Goal: Task Accomplishment & Management: Manage account settings

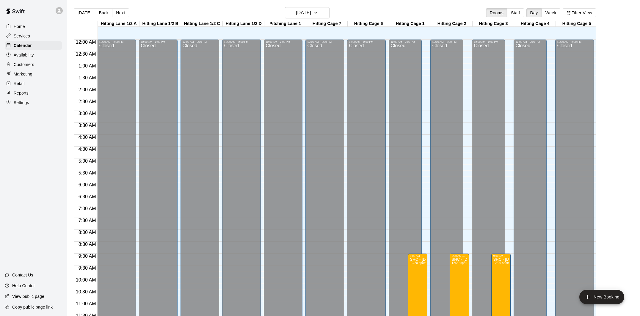
scroll to position [277, 0]
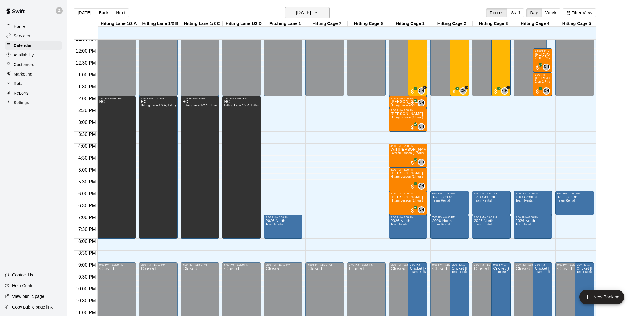
click at [329, 14] on button "[DATE]" at bounding box center [307, 12] width 45 height 11
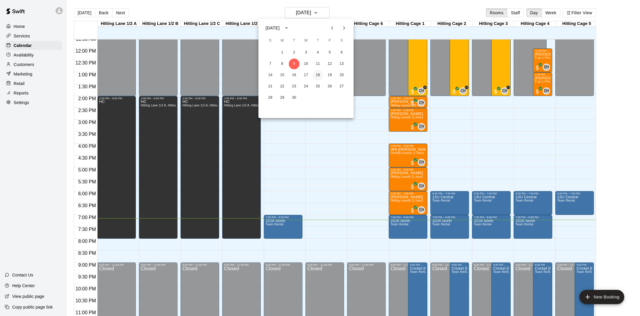
click at [319, 74] on button "18" at bounding box center [318, 75] width 11 height 11
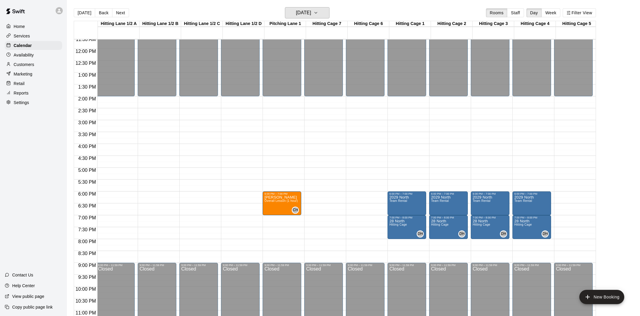
scroll to position [0, 1]
click at [323, 15] on button "Thursday Sep 18" at bounding box center [307, 12] width 45 height 11
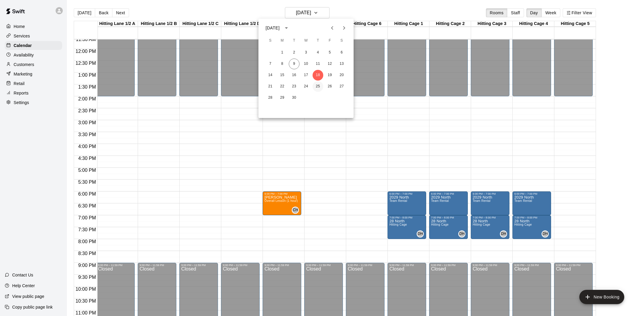
click at [320, 87] on button "25" at bounding box center [318, 86] width 11 height 11
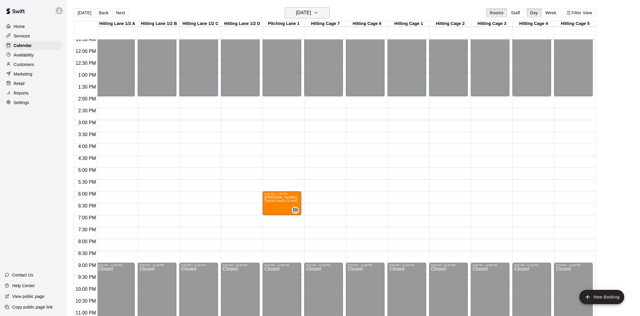
click at [318, 15] on icon "button" at bounding box center [316, 12] width 5 height 7
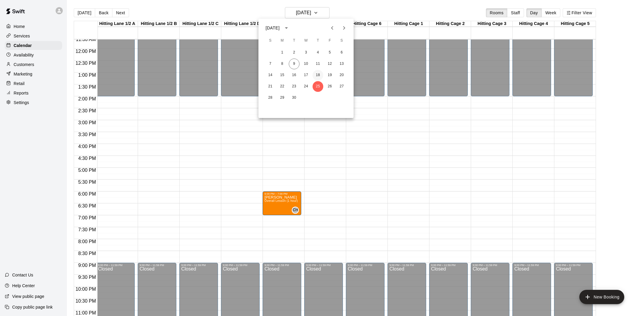
click at [318, 73] on button "18" at bounding box center [318, 75] width 11 height 11
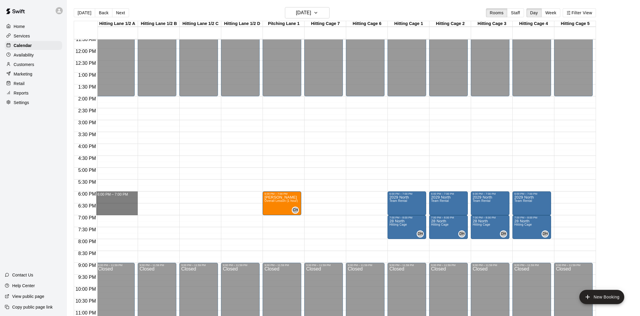
drag, startPoint x: 125, startPoint y: 196, endPoint x: 190, endPoint y: 214, distance: 67.2
click at [190, 214] on div "12:00 AM 12:30 AM 1:00 AM 1:30 AM 2:00 AM 2:30 AM 3:00 AM 3:30 AM 4:00 AM 4:30 …" at bounding box center [335, 181] width 522 height 284
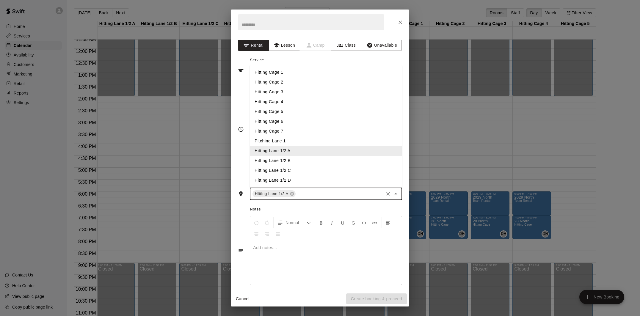
click at [313, 196] on input "text" at bounding box center [340, 193] width 86 height 7
click at [312, 162] on li "Hitting Lane 1/2 B" at bounding box center [326, 161] width 152 height 10
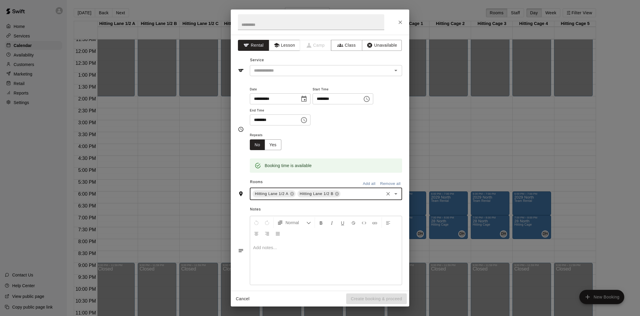
click at [357, 197] on input "text" at bounding box center [362, 193] width 41 height 7
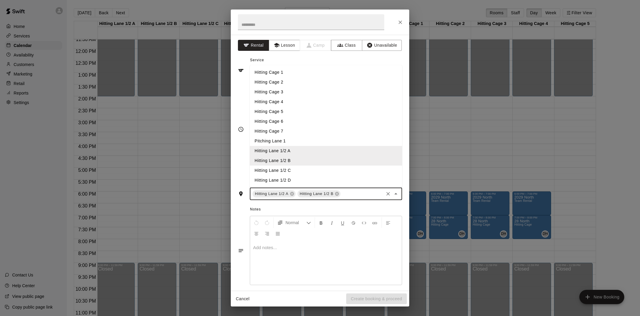
click at [309, 171] on li "Hitting Lane 1/2 C" at bounding box center [326, 171] width 152 height 10
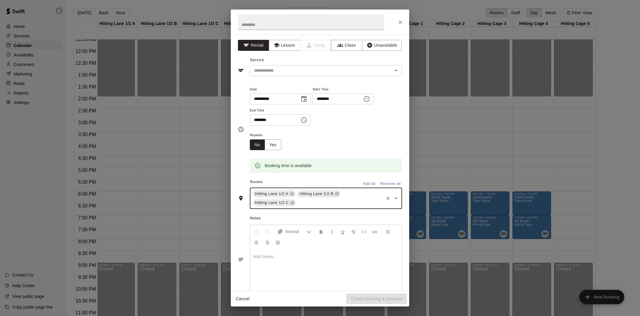
click at [351, 195] on div "Hitting Lane 1/2 A Hitting Lane 1/2 B Hitting Lane 1/2 C ​" at bounding box center [326, 198] width 152 height 21
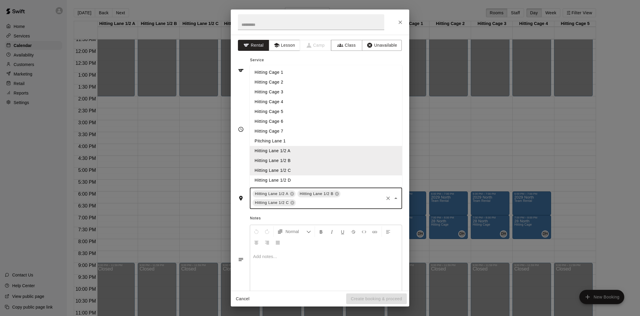
click at [305, 176] on li "Hitting Lane 1/2 D" at bounding box center [326, 181] width 152 height 10
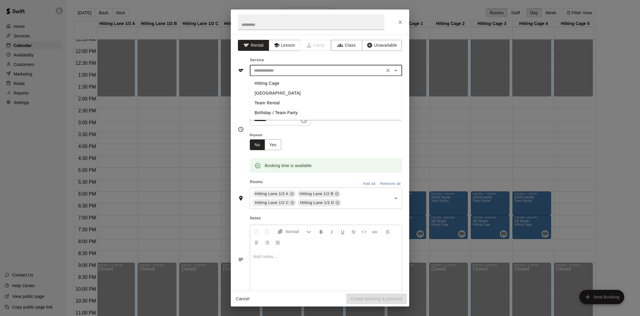
click at [276, 71] on input "text" at bounding box center [317, 70] width 131 height 7
click at [275, 103] on li "Team Rental" at bounding box center [326, 103] width 152 height 10
type input "**********"
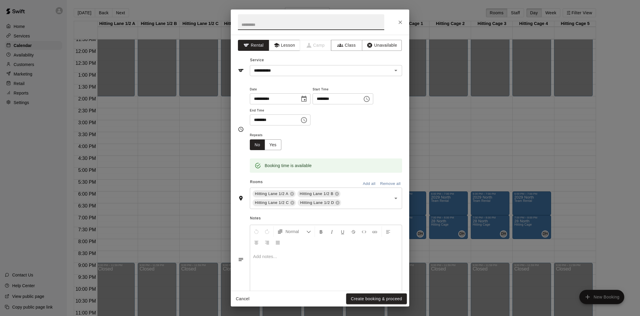
click at [279, 25] on input "text" at bounding box center [311, 22] width 146 height 16
type input "**********"
click at [362, 301] on button "Create booking & proceed" at bounding box center [376, 299] width 61 height 11
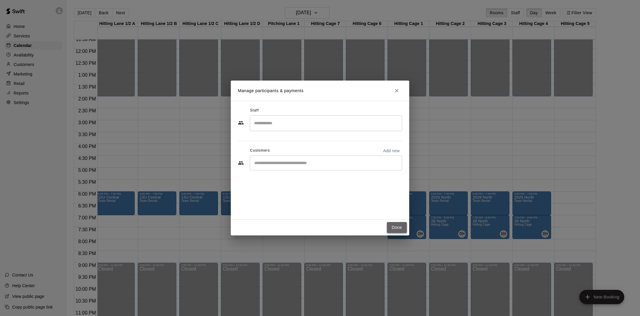
click at [389, 224] on button "Done" at bounding box center [397, 227] width 20 height 11
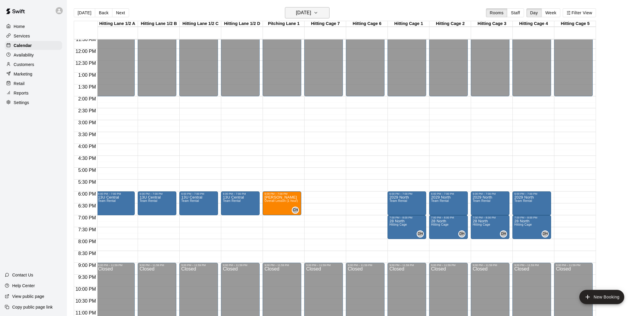
click at [311, 16] on h6 "Thursday Sep 18" at bounding box center [303, 13] width 15 height 8
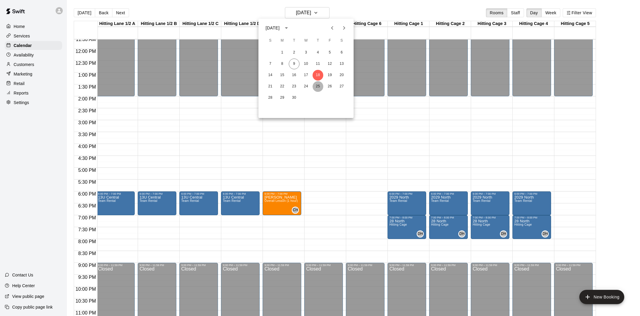
click at [319, 85] on button "25" at bounding box center [318, 86] width 11 height 11
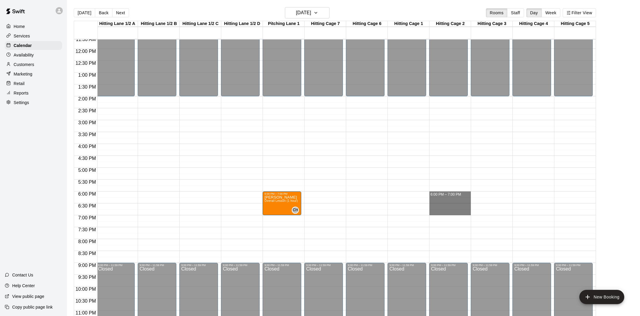
drag, startPoint x: 439, startPoint y: 195, endPoint x: 439, endPoint y: 211, distance: 15.8
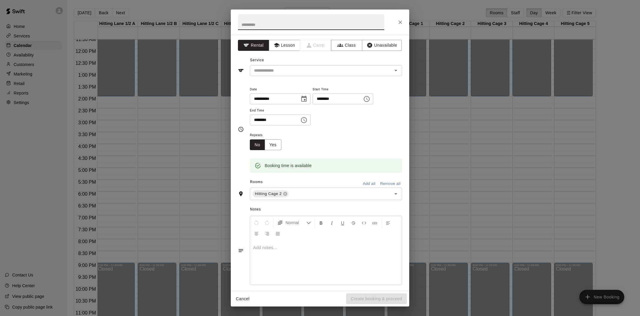
click at [319, 24] on input "text" at bounding box center [311, 22] width 146 height 16
type input "**********"
click at [346, 74] on input "text" at bounding box center [317, 70] width 131 height 7
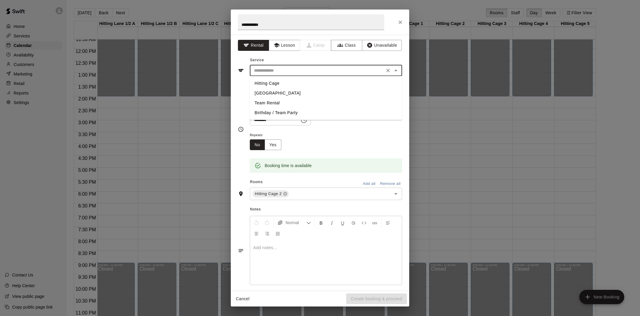
click at [265, 101] on li "Team Rental" at bounding box center [326, 103] width 152 height 10
type input "**********"
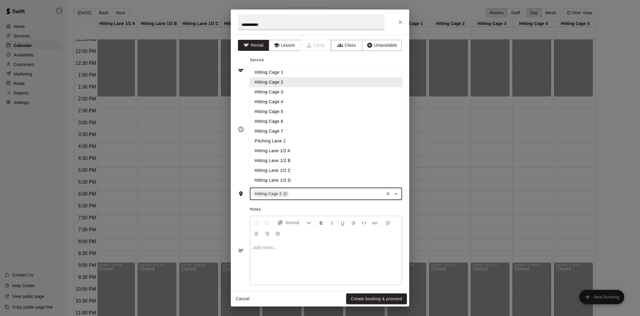
click at [304, 191] on input "text" at bounding box center [336, 193] width 93 height 7
click at [285, 195] on icon at bounding box center [286, 194] width 4 height 4
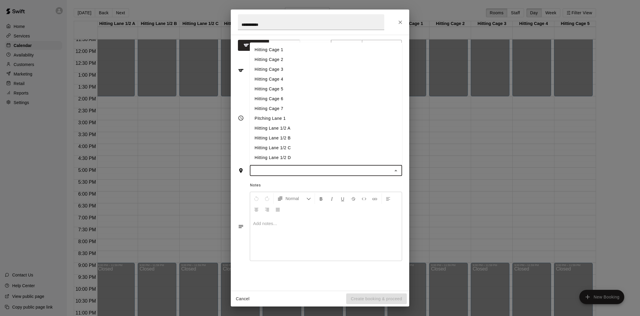
click at [320, 166] on div "​" at bounding box center [326, 170] width 152 height 11
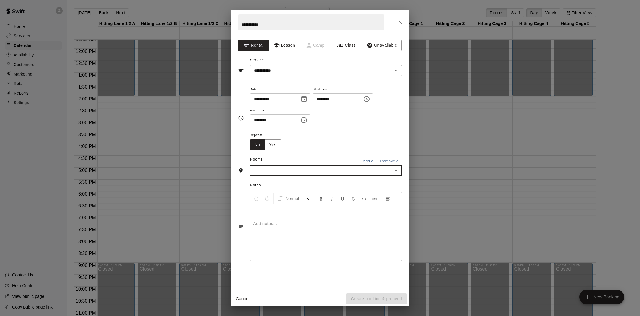
click at [285, 170] on input "text" at bounding box center [321, 170] width 139 height 7
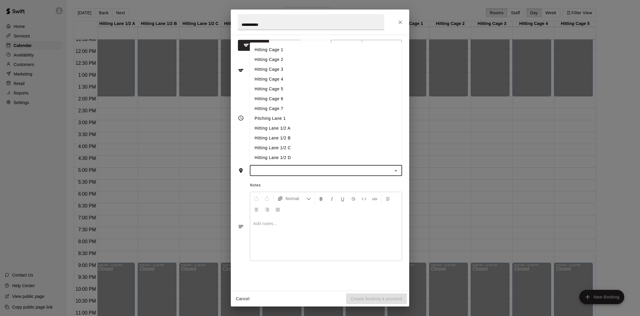
click at [287, 129] on li "Hitting Lane 1/2 A" at bounding box center [326, 129] width 152 height 10
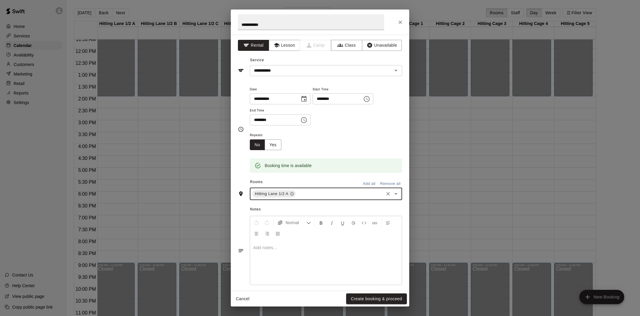
click at [303, 192] on input "text" at bounding box center [340, 193] width 86 height 7
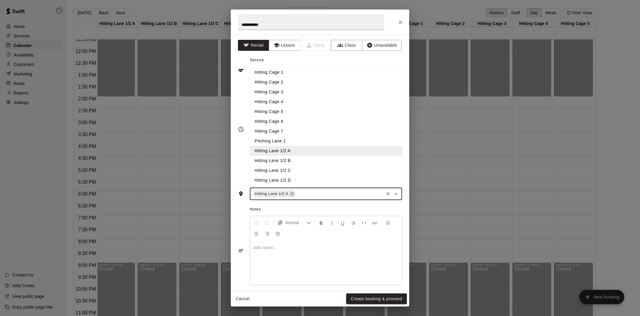
click at [300, 159] on li "Hitting Lane 1/2 B" at bounding box center [326, 161] width 152 height 10
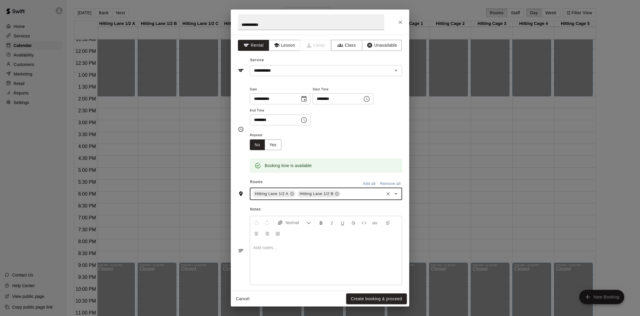
click at [347, 195] on input "text" at bounding box center [362, 193] width 41 height 7
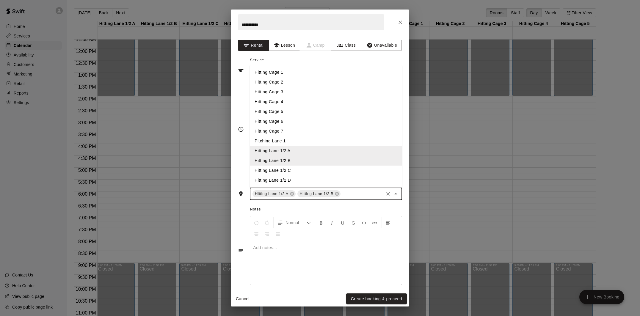
click at [319, 175] on li "Hitting Lane 1/2 C" at bounding box center [326, 171] width 152 height 10
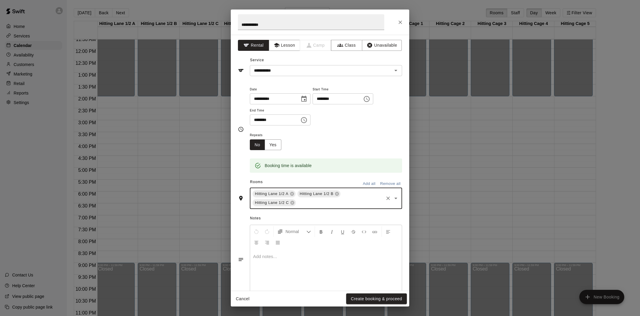
drag, startPoint x: 343, startPoint y: 198, endPoint x: 346, endPoint y: 200, distance: 3.6
click at [346, 200] on div "Hitting Lane 1/2 A Hitting Lane 1/2 B Hitting Lane 1/2 C ​" at bounding box center [326, 198] width 152 height 21
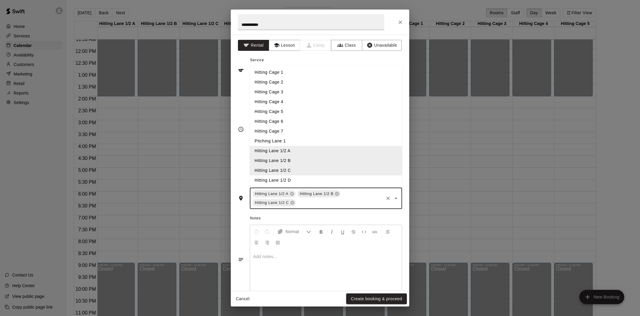
click at [303, 183] on li "Hitting Lane 1/2 D" at bounding box center [326, 181] width 152 height 10
click at [359, 205] on input "text" at bounding box center [362, 202] width 41 height 7
click at [288, 127] on li "Hitting Cage 7" at bounding box center [326, 131] width 152 height 10
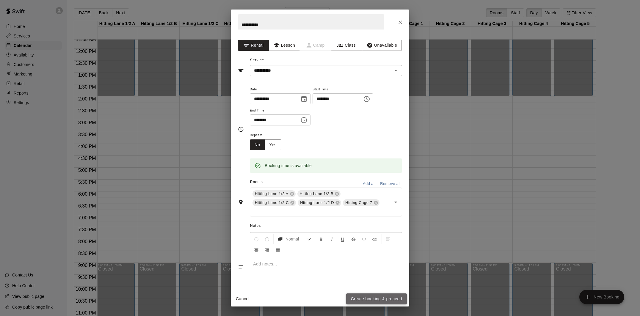
click at [373, 296] on button "Create booking & proceed" at bounding box center [376, 299] width 61 height 11
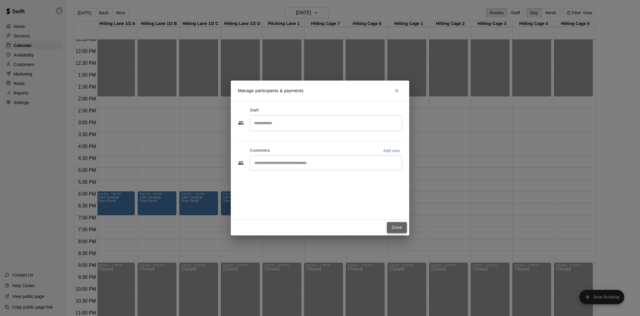
click at [396, 227] on button "Done" at bounding box center [397, 227] width 20 height 11
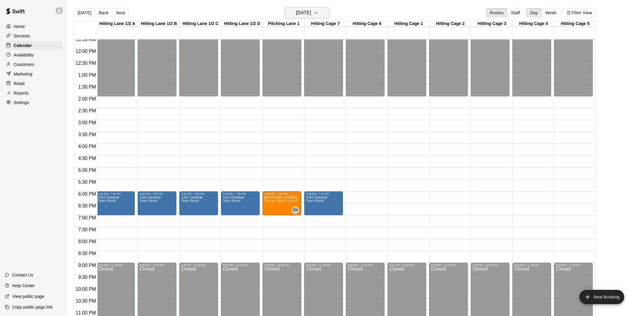
click at [310, 15] on h6 "Thursday Sep 25" at bounding box center [303, 13] width 15 height 8
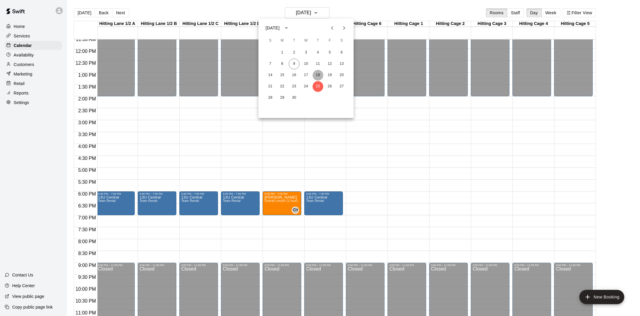
click at [320, 74] on button "18" at bounding box center [318, 75] width 11 height 11
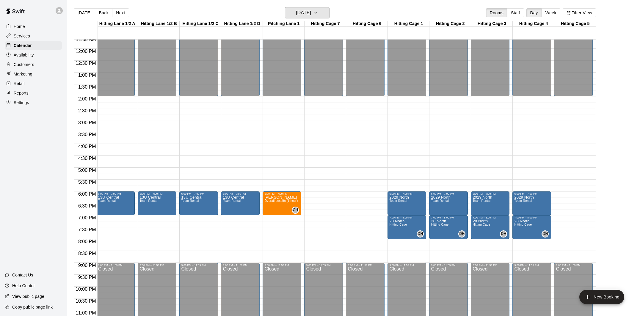
scroll to position [283, 1]
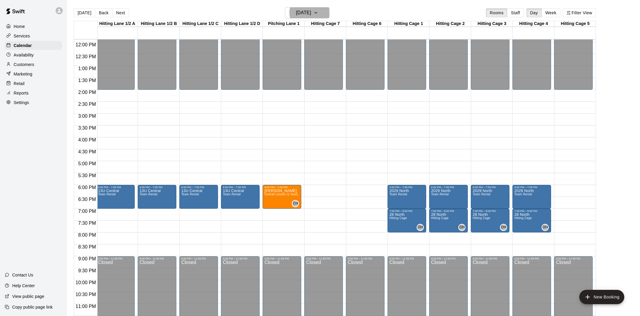
click at [29, 62] on p "Customers" at bounding box center [24, 65] width 21 height 6
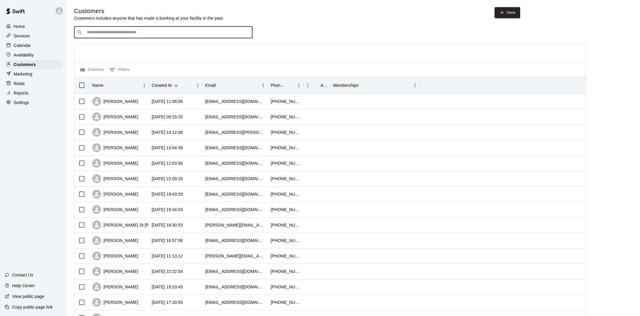
click at [149, 33] on input "Search customers by name or email" at bounding box center [167, 32] width 165 height 6
type input "*****"
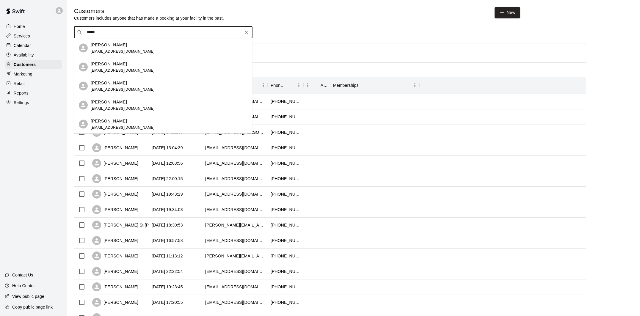
click at [147, 45] on div "Autumn Clark alclark14@liberty.edu" at bounding box center [169, 48] width 157 height 13
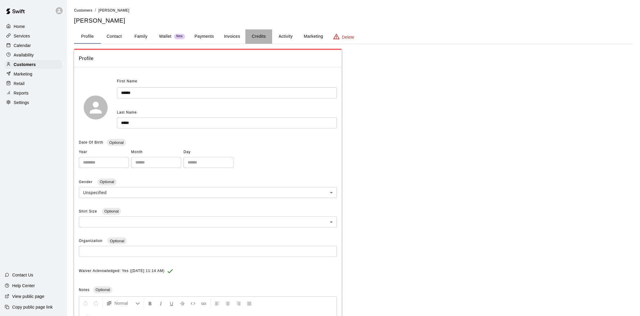
click at [255, 36] on button "Credits" at bounding box center [259, 36] width 27 height 14
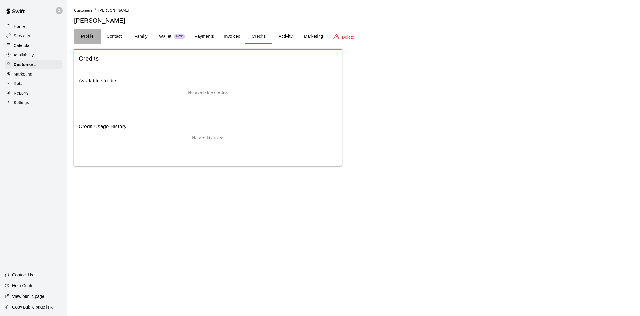
click at [91, 38] on button "Profile" at bounding box center [87, 36] width 27 height 14
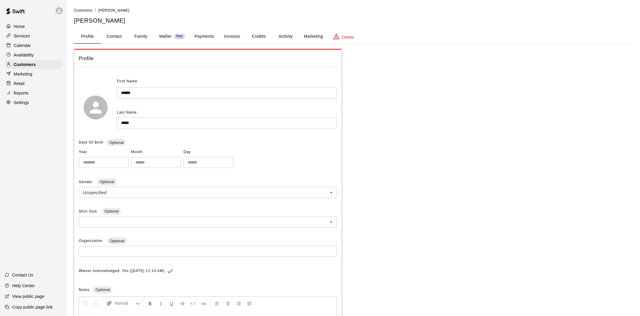
click at [288, 36] on button "Activity" at bounding box center [285, 36] width 27 height 14
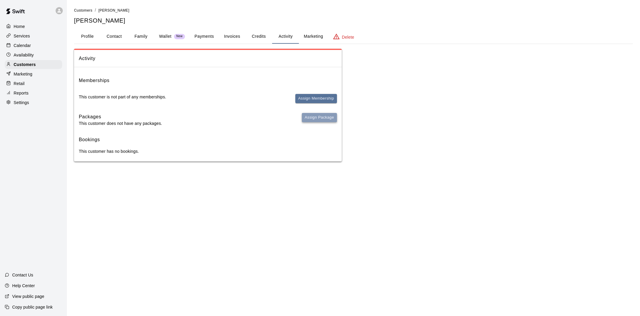
click at [320, 116] on button "Assign Package" at bounding box center [319, 117] width 35 height 9
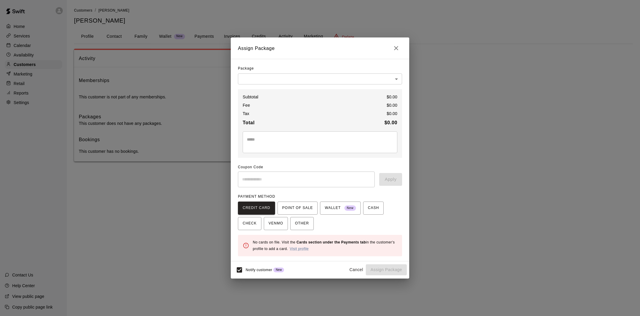
click at [321, 80] on body "Home Services Calendar Availability Customers Marketing Retail Reports Settings…" at bounding box center [320, 87] width 640 height 174
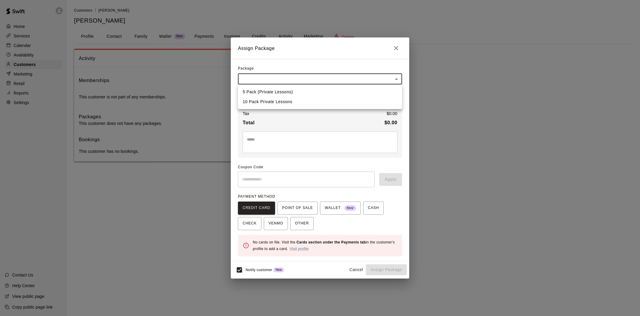
click at [299, 92] on li "5 Pack (Private Lessons)" at bounding box center [320, 92] width 164 height 10
type input "**********"
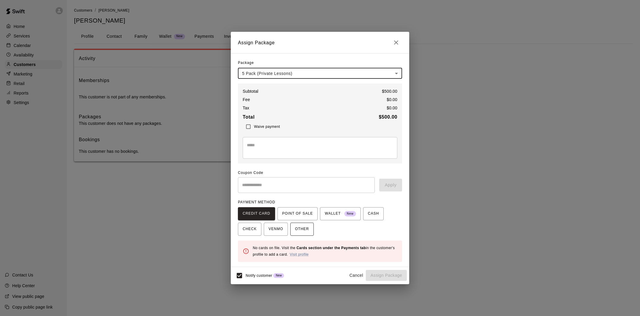
click at [310, 228] on button "OTHER" at bounding box center [302, 229] width 24 height 13
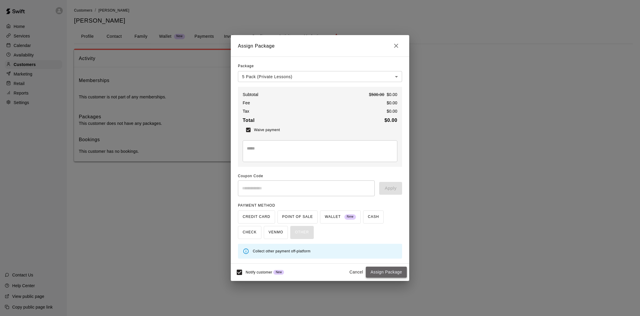
click at [393, 271] on button "Assign Package" at bounding box center [386, 272] width 41 height 11
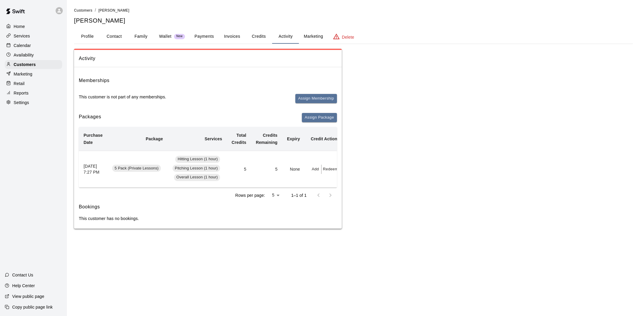
click at [254, 35] on button "Credits" at bounding box center [259, 36] width 27 height 14
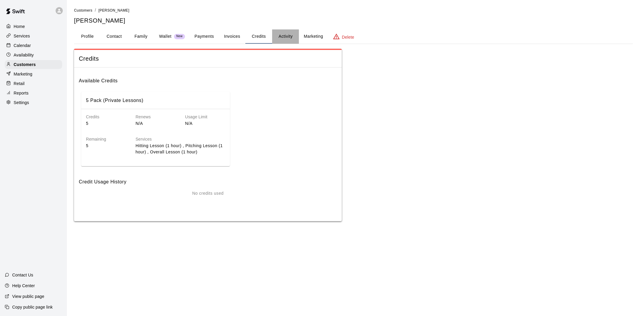
click at [285, 39] on button "Activity" at bounding box center [285, 36] width 27 height 14
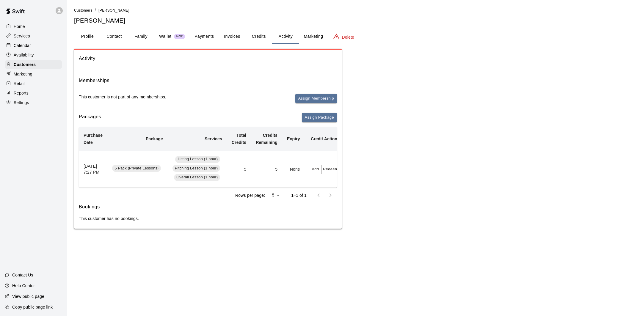
scroll to position [0, 9]
click at [325, 169] on button "Redeem" at bounding box center [323, 169] width 18 height 9
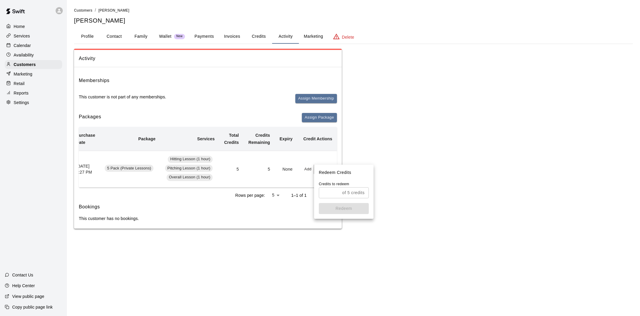
click at [332, 191] on input "text" at bounding box center [329, 192] width 21 height 11
type input "*"
click at [340, 208] on button "Redeem" at bounding box center [344, 208] width 50 height 11
click at [255, 35] on button "Credits" at bounding box center [259, 36] width 27 height 14
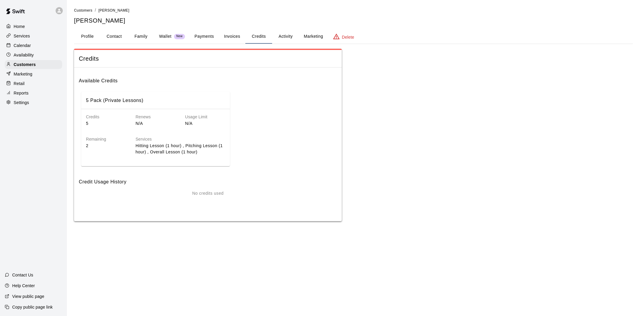
click at [90, 37] on button "Profile" at bounding box center [87, 36] width 27 height 14
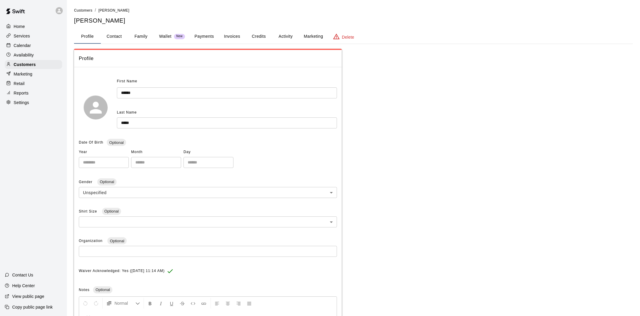
click at [34, 45] on div "Calendar" at bounding box center [33, 45] width 57 height 9
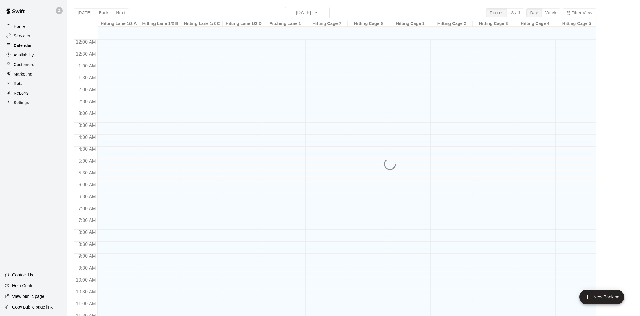
scroll to position [270, 0]
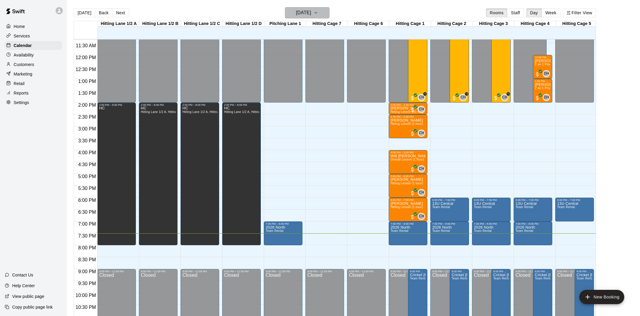
click at [308, 11] on h6 "[DATE]" at bounding box center [303, 13] width 15 height 8
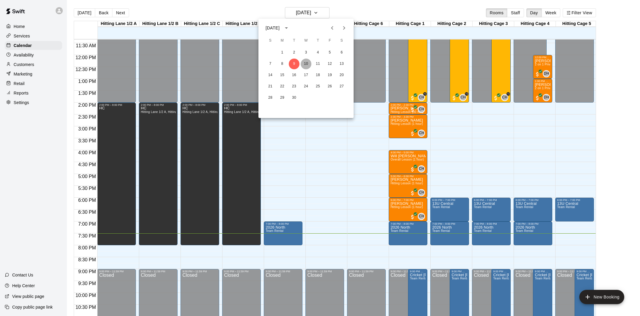
click at [307, 66] on button "10" at bounding box center [306, 64] width 11 height 11
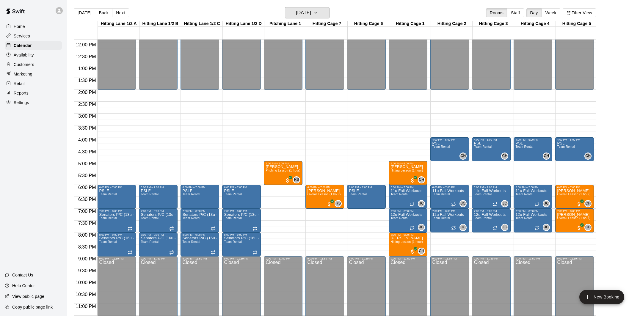
scroll to position [284, 0]
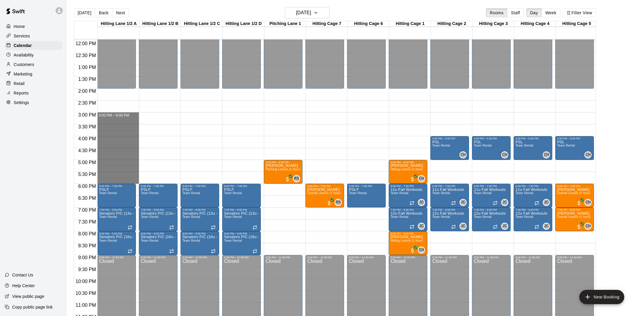
drag, startPoint x: 119, startPoint y: 115, endPoint x: 125, endPoint y: 180, distance: 65.2
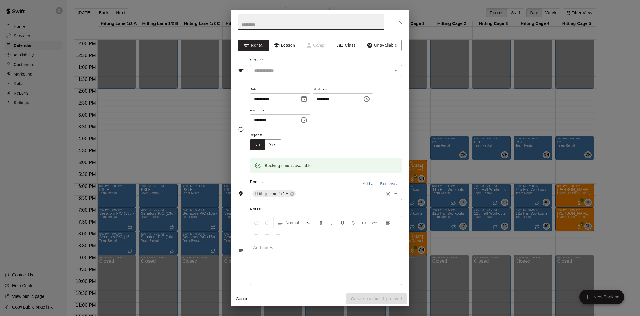
click at [335, 195] on input "text" at bounding box center [340, 193] width 86 height 7
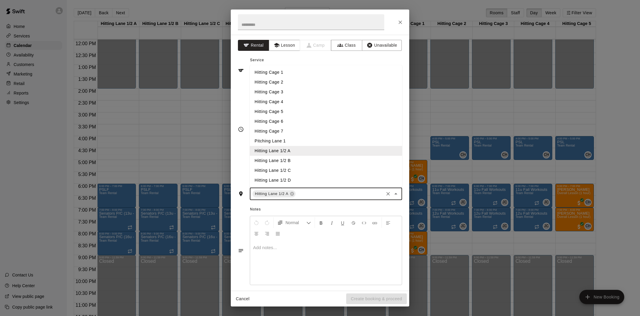
drag, startPoint x: 303, startPoint y: 161, endPoint x: 313, endPoint y: 177, distance: 19.0
click at [303, 161] on li "Hitting Lane 1/2 B" at bounding box center [326, 161] width 152 height 10
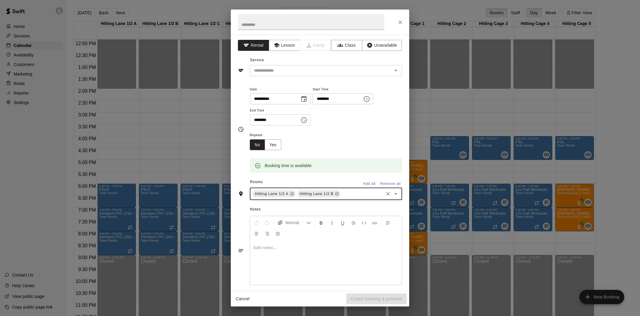
click at [352, 194] on input "text" at bounding box center [362, 193] width 41 height 7
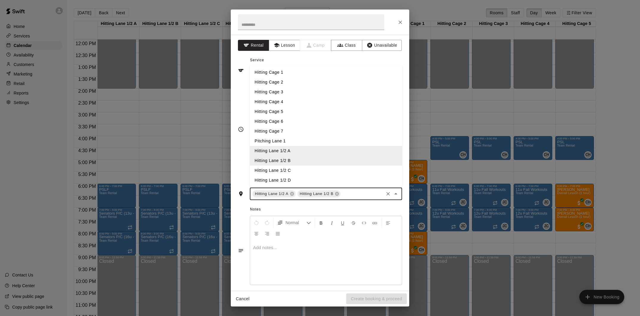
click at [309, 121] on li "Hitting Cage 6" at bounding box center [326, 122] width 152 height 10
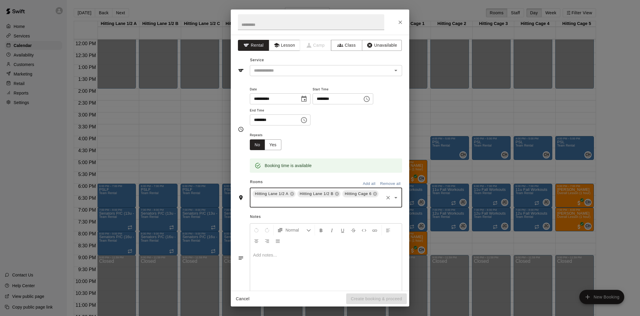
click at [353, 206] on input "text" at bounding box center [317, 202] width 131 height 7
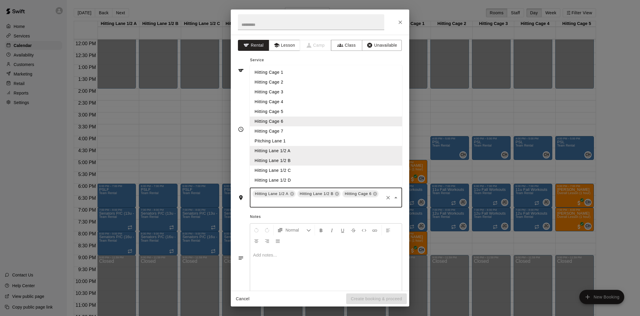
click at [299, 129] on li "Hitting Cage 7" at bounding box center [326, 131] width 152 height 10
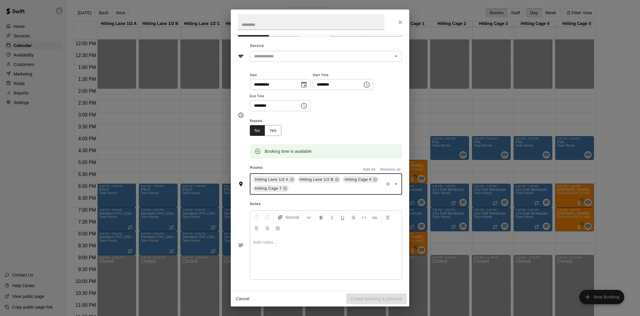
scroll to position [0, 0]
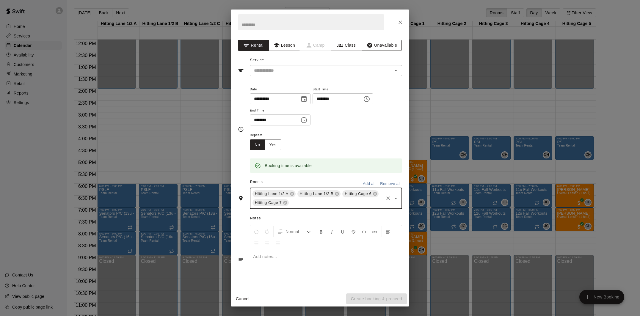
click at [376, 42] on button "Unavailable" at bounding box center [382, 45] width 40 height 11
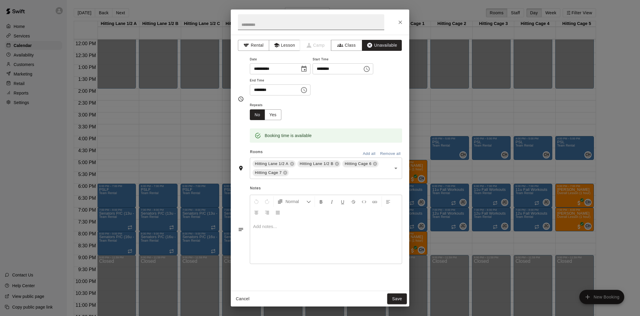
click at [311, 26] on input "text" at bounding box center [311, 22] width 146 height 16
type input "**"
click at [403, 298] on button "Save" at bounding box center [397, 299] width 20 height 11
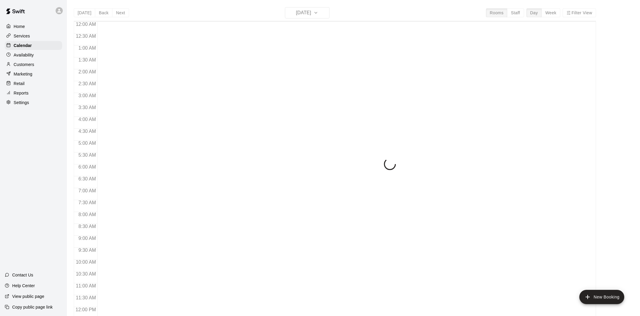
scroll to position [270, 0]
